Goal: Information Seeking & Learning: Learn about a topic

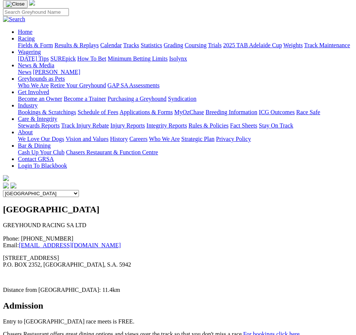
scroll to position [74, 0]
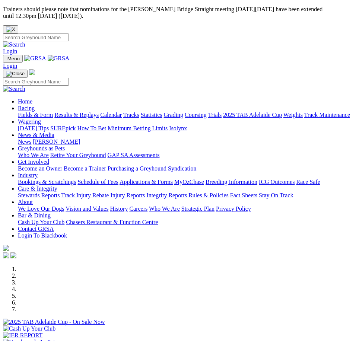
click at [6, 60] on img "Toggle navigation" at bounding box center [6, 60] width 0 height 0
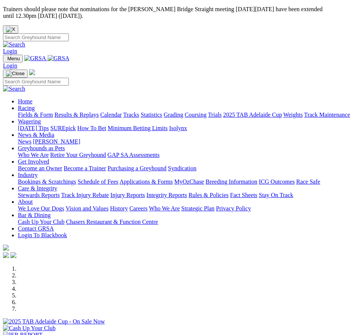
click at [35, 105] on link "Racing" at bounding box center [26, 108] width 17 height 6
click at [53, 112] on link "Fields & Form" at bounding box center [35, 115] width 35 height 6
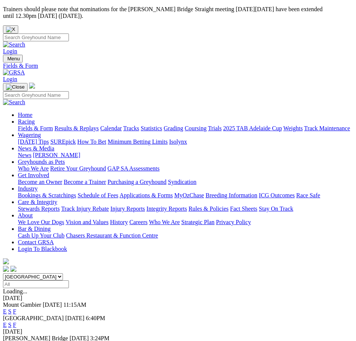
click at [65, 315] on span "Today" at bounding box center [74, 318] width 19 height 6
click at [86, 315] on span "6:40PM" at bounding box center [95, 318] width 19 height 6
click at [12, 321] on link "S" at bounding box center [9, 324] width 3 height 6
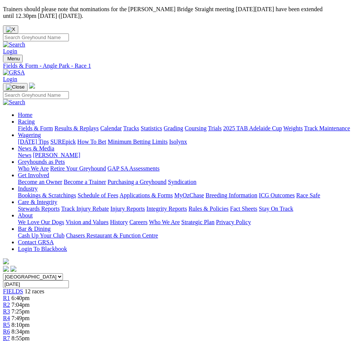
click at [30, 301] on span "7:04pm" at bounding box center [21, 304] width 18 height 6
click at [98, 308] on div "R3 7:25pm" at bounding box center [178, 311] width 350 height 7
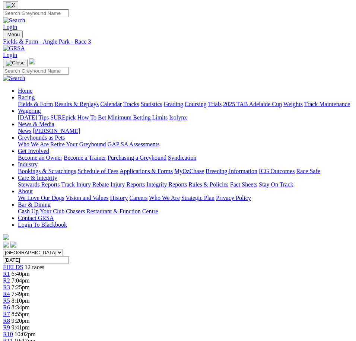
scroll to position [37, 0]
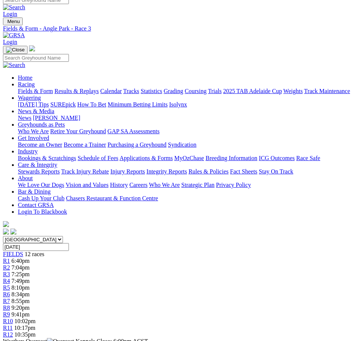
click at [233, 304] on div "R8 9:20pm" at bounding box center [178, 307] width 350 height 7
